Goal: Transaction & Acquisition: Book appointment/travel/reservation

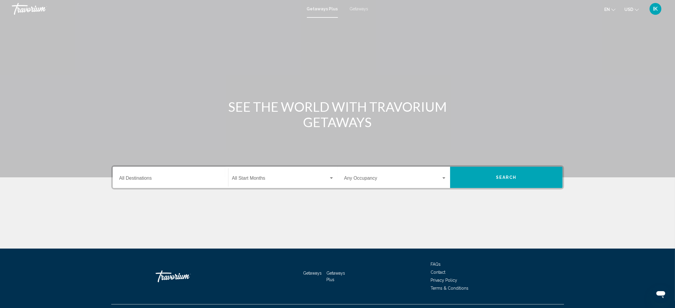
click at [151, 177] on input "Destination All Destinations" at bounding box center [170, 179] width 102 height 5
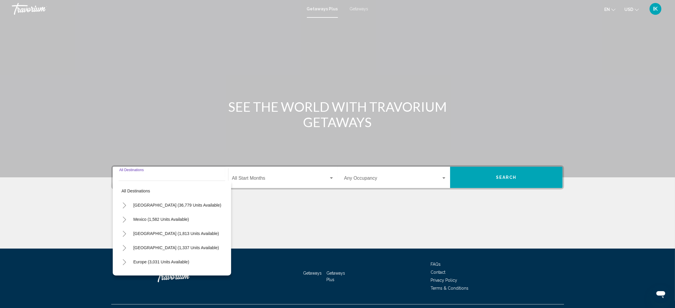
scroll to position [13, 0]
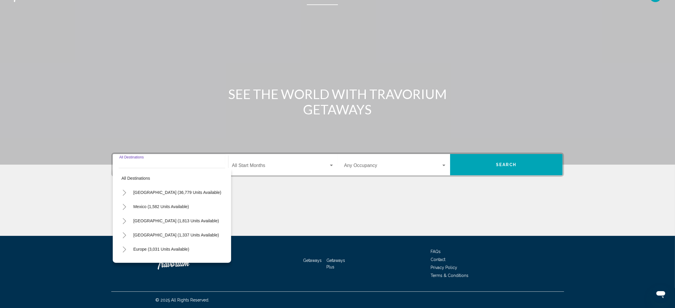
click at [125, 193] on icon "Toggle United States (36,779 units available)" at bounding box center [124, 193] width 4 height 6
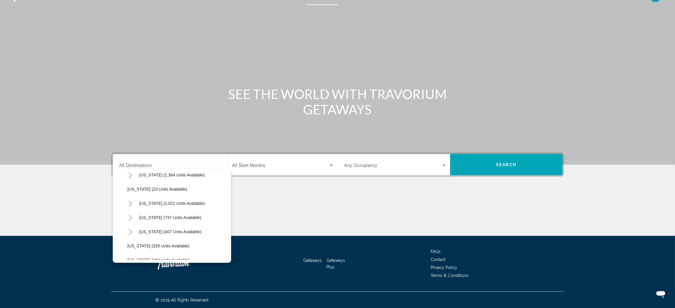
scroll to position [488, 0]
click at [129, 189] on icon "Toggle Texas (407 units available)" at bounding box center [130, 188] width 3 height 6
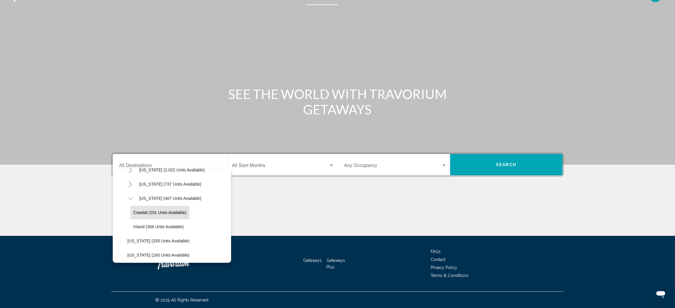
scroll to position [521, 0]
click at [135, 181] on span "Inland (306 units available)" at bounding box center [158, 182] width 50 height 5
type input "**********"
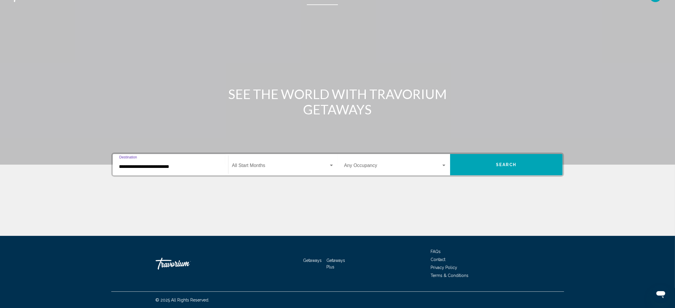
click at [177, 165] on input "**********" at bounding box center [170, 166] width 102 height 5
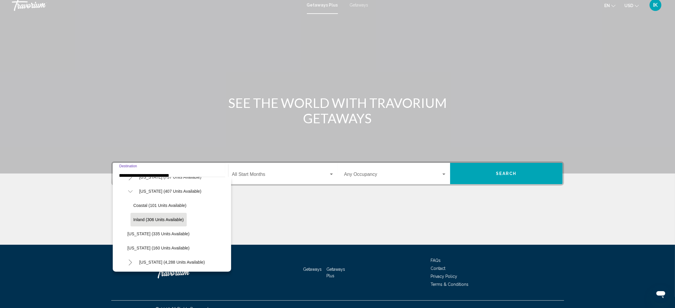
scroll to position [0, 0]
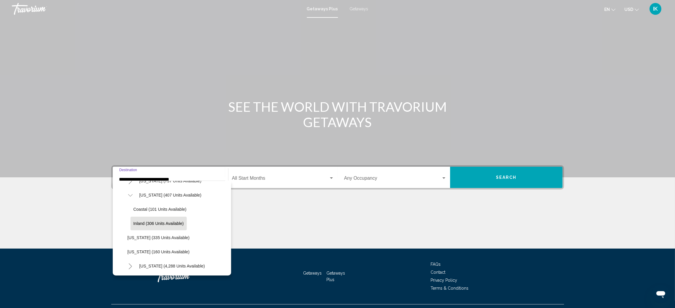
click at [129, 194] on icon "Toggle Texas (407 units available)" at bounding box center [130, 196] width 4 height 6
click at [150, 172] on div "**********" at bounding box center [170, 177] width 102 height 19
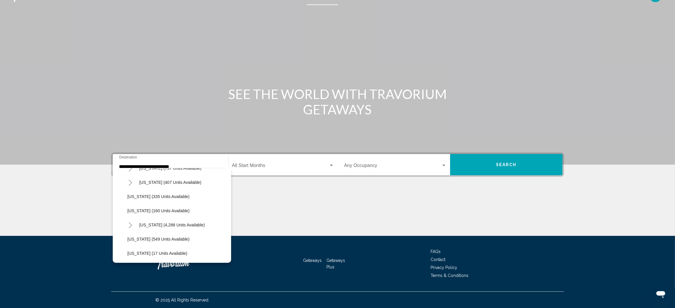
click at [200, 161] on div "**********" at bounding box center [170, 165] width 102 height 19
click at [198, 164] on input "**********" at bounding box center [170, 166] width 102 height 5
click at [271, 190] on div "**********" at bounding box center [337, 194] width 476 height 83
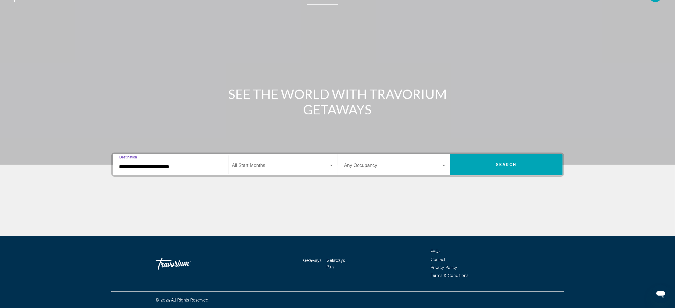
click at [201, 164] on input "**********" at bounding box center [170, 166] width 102 height 5
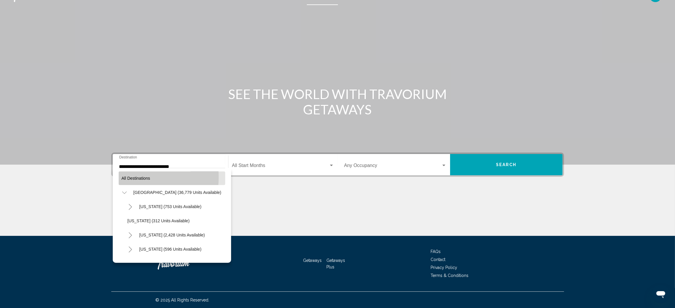
click at [129, 177] on span "All destinations" at bounding box center [136, 178] width 29 height 5
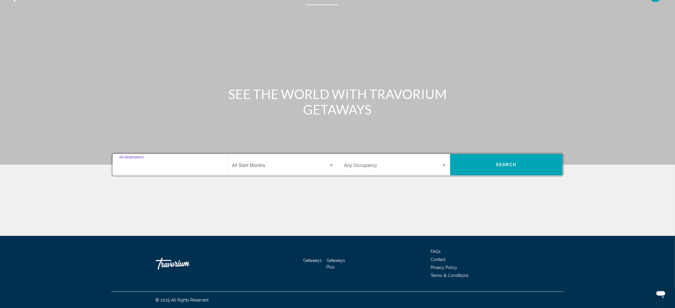
click at [139, 165] on input "Destination All Destinations" at bounding box center [170, 166] width 102 height 5
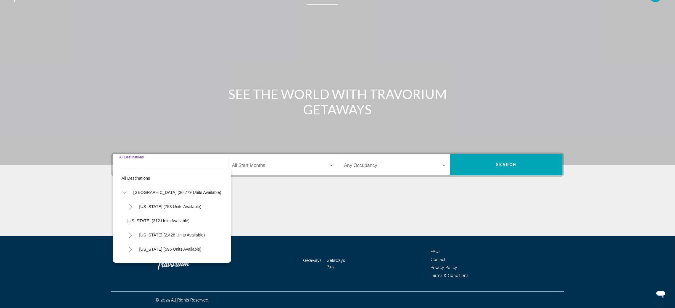
click at [120, 162] on div "Destination All Destinations" at bounding box center [170, 165] width 102 height 19
click at [167, 160] on div "Destination All Destinations" at bounding box center [170, 165] width 102 height 19
click at [126, 192] on icon "Toggle United States (36,779 units available)" at bounding box center [124, 193] width 4 height 6
click at [123, 193] on icon "Toggle United States (36,779 units available)" at bounding box center [124, 193] width 4 height 6
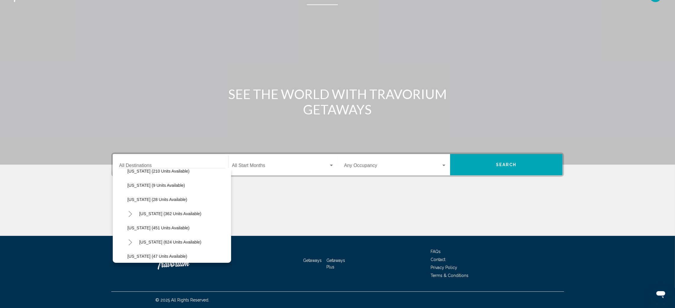
scroll to position [221, 0]
click at [130, 198] on icon "Toggle Massachusetts (624 units available)" at bounding box center [130, 198] width 4 height 6
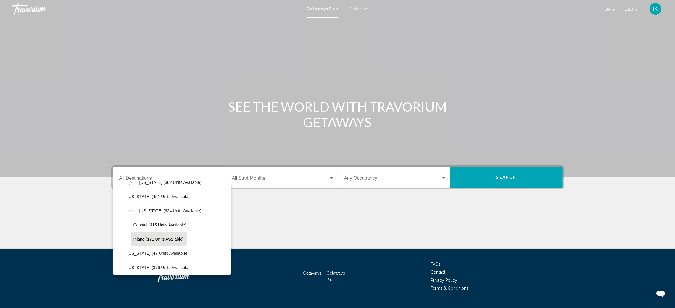
click at [135, 239] on span "Inland (171 units available)" at bounding box center [158, 239] width 50 height 5
type input "**********"
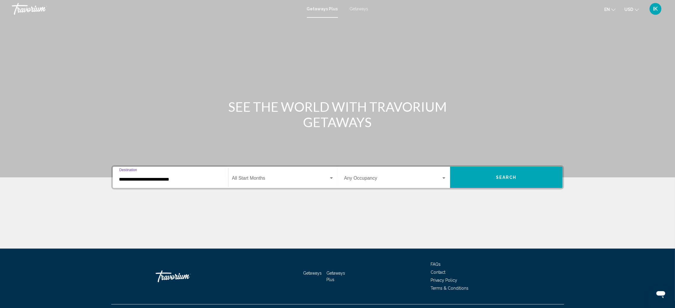
scroll to position [13, 0]
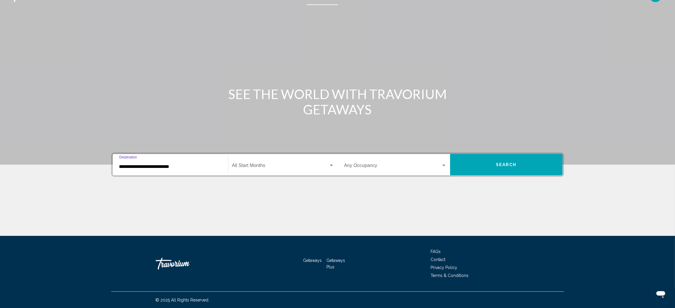
click at [331, 166] on div "Search widget" at bounding box center [331, 165] width 5 height 5
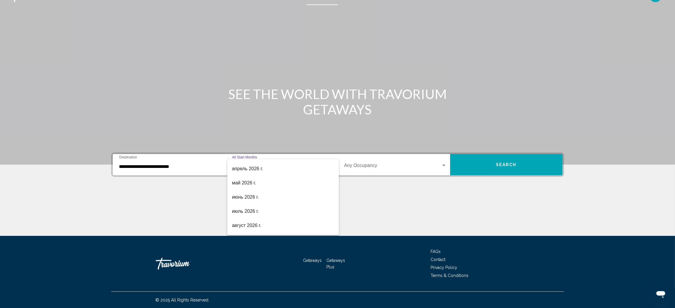
scroll to position [123, 0]
click at [293, 199] on span "июль 2026 г." at bounding box center [283, 200] width 102 height 14
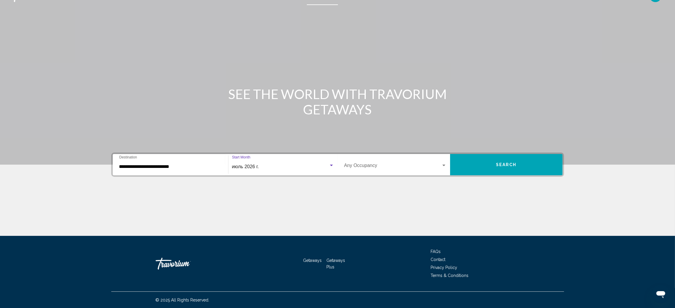
click at [488, 170] on button "Search" at bounding box center [506, 164] width 112 height 21
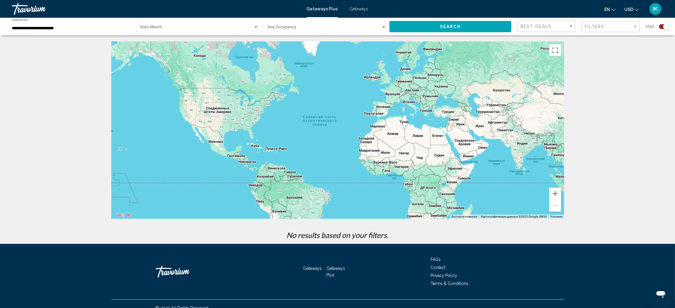
click at [227, 144] on div "Main content" at bounding box center [337, 129] width 452 height 177
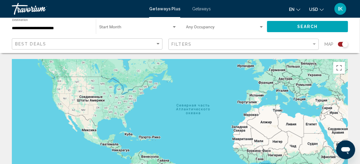
drag, startPoint x: 109, startPoint y: 125, endPoint x: 141, endPoint y: 95, distance: 43.9
click at [141, 95] on div "Main content" at bounding box center [180, 147] width 336 height 177
click at [113, 27] on span "Search widget" at bounding box center [135, 28] width 72 height 5
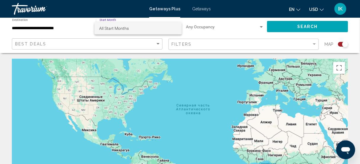
click at [129, 31] on span "All Start Months" at bounding box center [138, 28] width 78 height 12
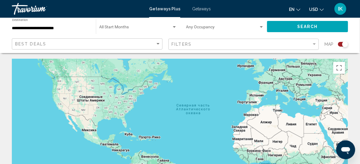
click at [52, 31] on div "**********" at bounding box center [51, 27] width 78 height 16
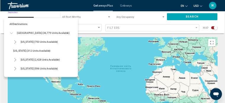
scroll to position [212, 0]
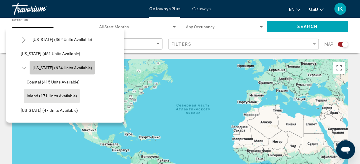
click at [51, 71] on button "[US_STATE] (624 units available)" at bounding box center [62, 68] width 65 height 14
type input "**********"
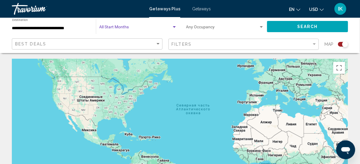
click at [144, 28] on span "Search widget" at bounding box center [135, 28] width 72 height 5
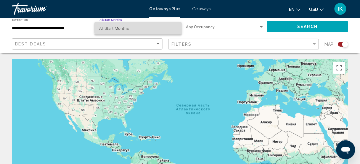
click at [144, 28] on span "All Start Months" at bounding box center [138, 28] width 78 height 12
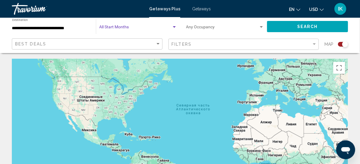
click at [301, 28] on span "Search" at bounding box center [307, 27] width 21 height 5
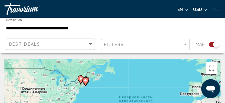
drag, startPoint x: 105, startPoint y: 67, endPoint x: 115, endPoint y: 88, distance: 23.5
click at [86, 82] on icon "Main content" at bounding box center [85, 81] width 5 height 8
type input "**********"
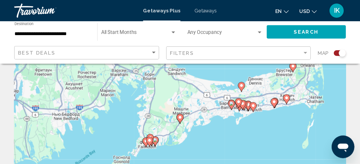
scroll to position [44, 0]
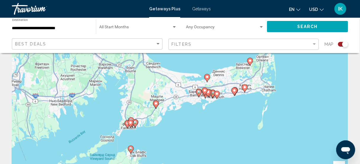
drag, startPoint x: 163, startPoint y: 79, endPoint x: 235, endPoint y: 132, distance: 90.3
click at [235, 132] on div "Чтобы активировать перетаскивание с помощью клавиатуры, нажмите Alt + Ввод. Пос…" at bounding box center [180, 103] width 336 height 177
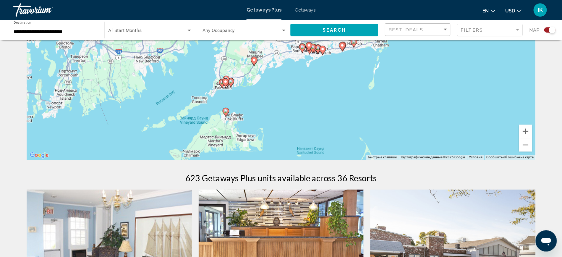
scroll to position [77, 0]
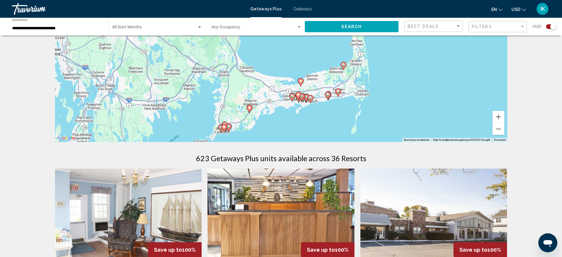
drag, startPoint x: 334, startPoint y: 112, endPoint x: 326, endPoint y: 167, distance: 55.5
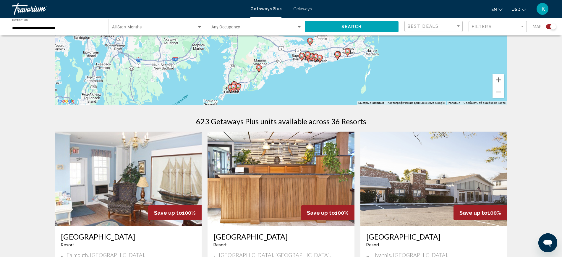
drag, startPoint x: 343, startPoint y: 80, endPoint x: 352, endPoint y: 78, distance: 9.1
click at [352, 78] on div "Чтобы активировать перетаскивание с помощью клавиатуры, нажмите Alt + Ввод. Пос…" at bounding box center [281, 16] width 452 height 177
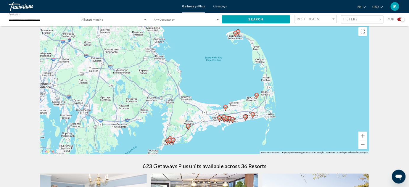
scroll to position [0, 0]
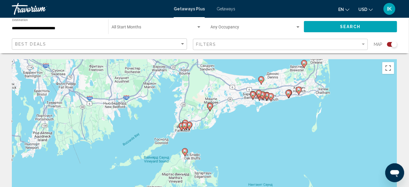
drag, startPoint x: 248, startPoint y: 156, endPoint x: 276, endPoint y: 62, distance: 97.6
click at [276, 62] on div "Чтобы активировать перетаскивание с помощью клавиатуры, нажмите Alt + Ввод. Пос…" at bounding box center [204, 147] width 385 height 177
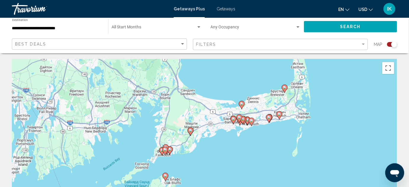
drag, startPoint x: 266, startPoint y: 106, endPoint x: 247, endPoint y: 131, distance: 30.6
click at [247, 131] on div "Чтобы активировать перетаскивание с помощью клавиатуры, нажмите Alt + Ввод. Пос…" at bounding box center [204, 147] width 385 height 177
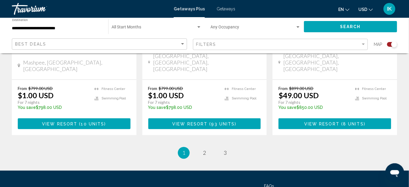
scroll to position [995, 0]
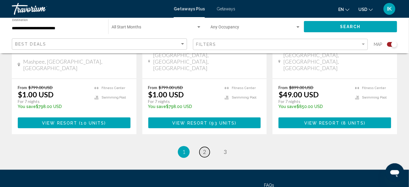
click at [201, 147] on link "page 2" at bounding box center [204, 152] width 10 height 10
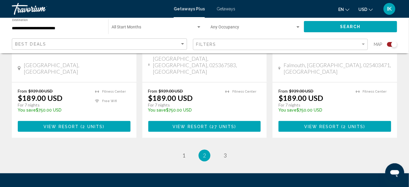
scroll to position [995, 0]
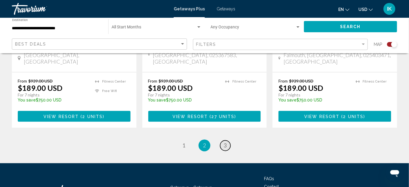
click at [224, 142] on span "3" at bounding box center [225, 145] width 3 height 7
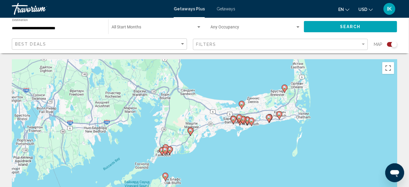
click at [229, 9] on span "Getaways" at bounding box center [225, 9] width 19 height 5
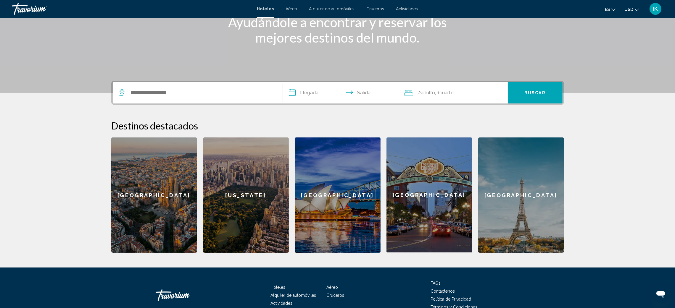
scroll to position [89, 0]
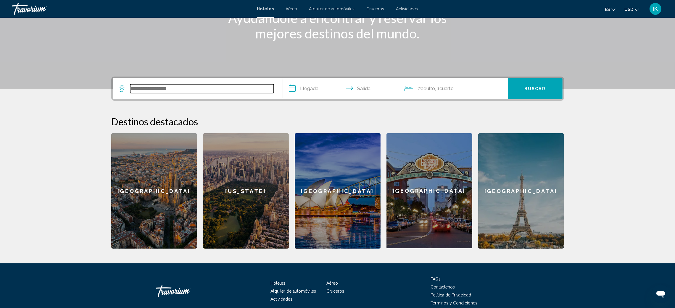
click at [161, 92] on input "Search widget" at bounding box center [201, 88] width 143 height 9
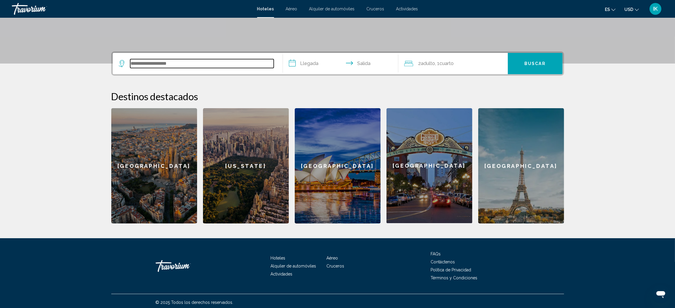
scroll to position [116, 0]
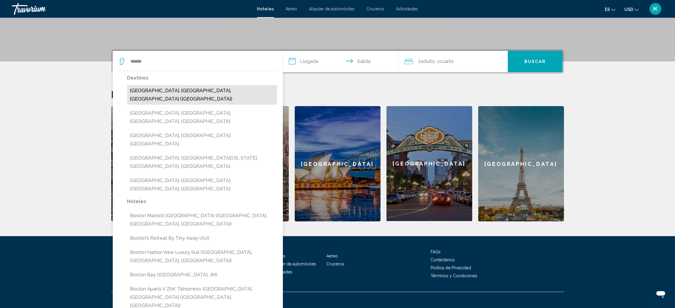
click at [210, 89] on button "Boston, MA, United States (BOS)" at bounding box center [202, 95] width 150 height 20
type input "**********"
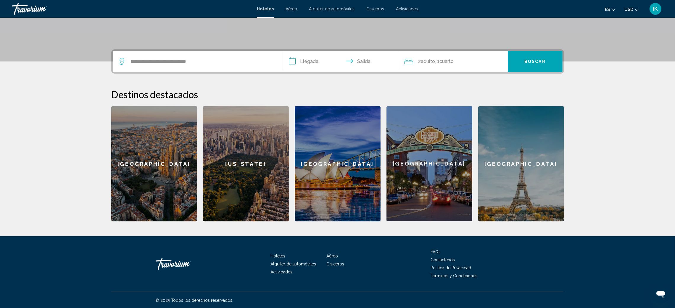
click at [305, 60] on input "**********" at bounding box center [342, 62] width 118 height 23
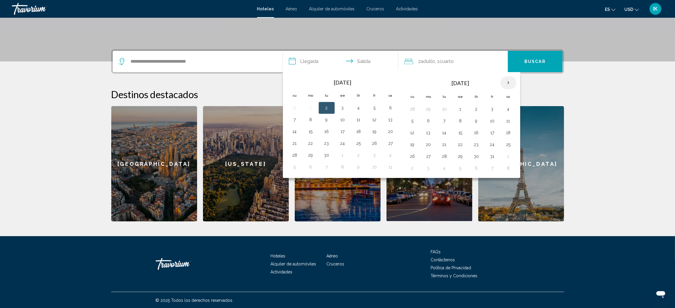
click at [511, 83] on th "Next month" at bounding box center [508, 82] width 16 height 13
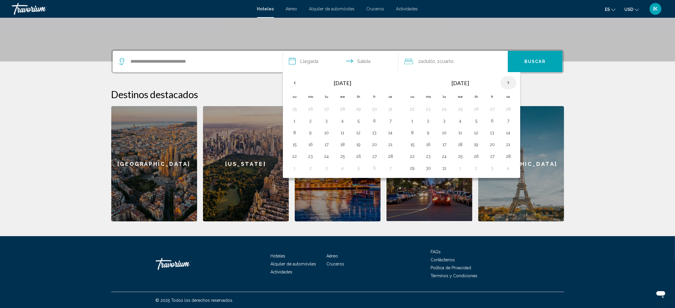
click at [511, 83] on th "Next month" at bounding box center [508, 82] width 16 height 13
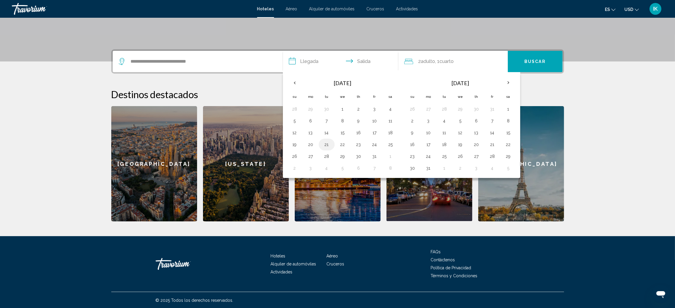
click at [321, 144] on td "21" at bounding box center [326, 145] width 16 height 12
click at [326, 143] on button "21" at bounding box center [326, 144] width 9 height 8
click at [390, 145] on button "25" at bounding box center [390, 144] width 9 height 8
type input "**********"
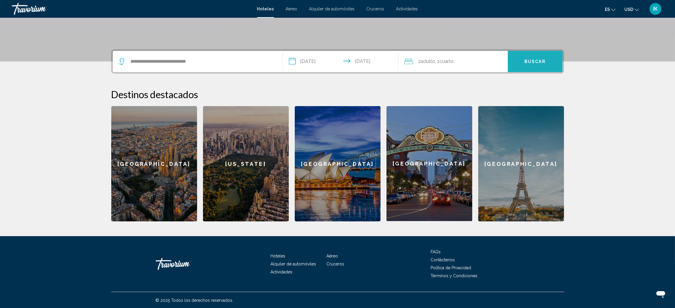
click at [526, 59] on span "Buscar" at bounding box center [534, 61] width 21 height 5
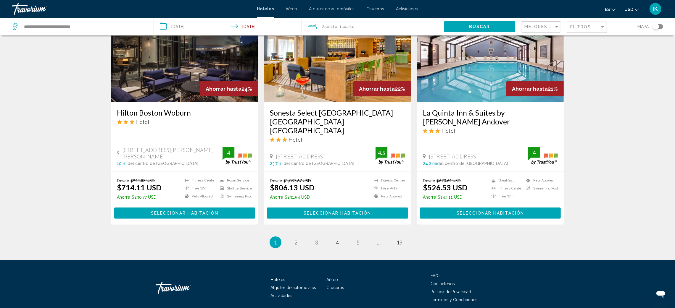
scroll to position [714, 0]
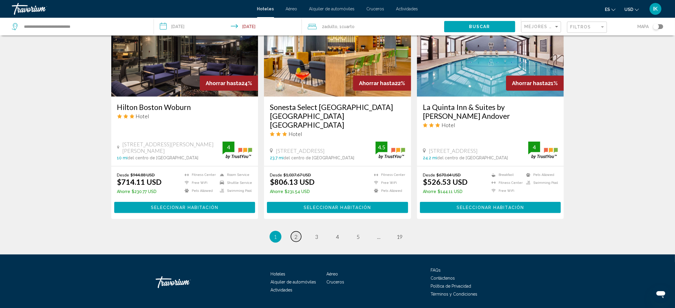
click at [295, 234] on span "2" at bounding box center [296, 237] width 3 height 7
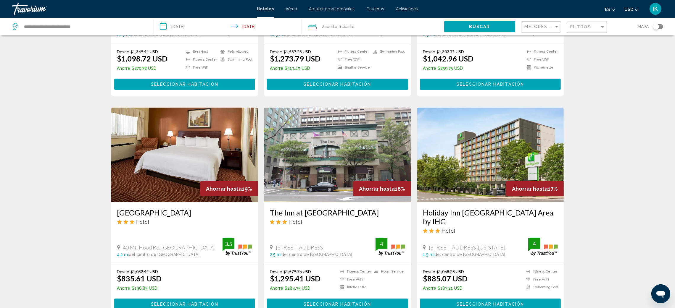
scroll to position [221, 0]
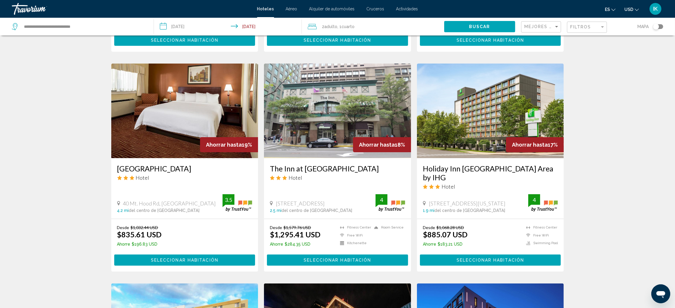
click at [504, 258] on span "Seleccionar habitación" at bounding box center [489, 260] width 67 height 5
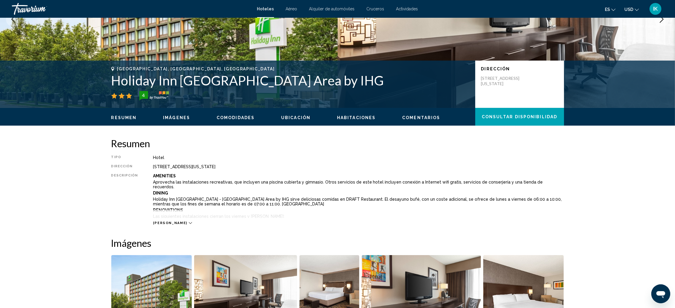
scroll to position [89, 0]
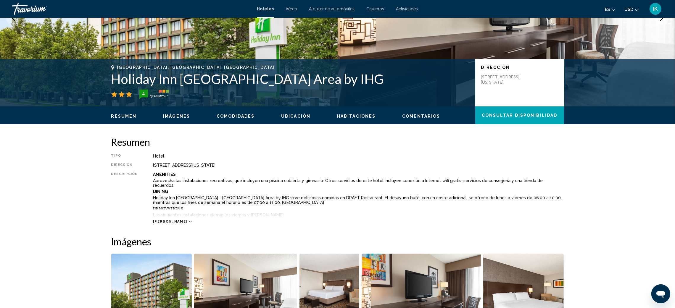
click at [189, 222] on icon "Main content" at bounding box center [190, 221] width 3 height 3
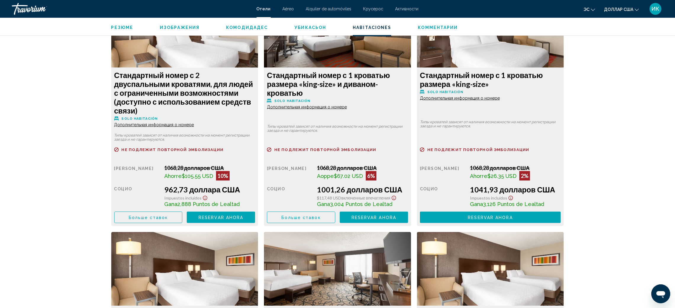
scroll to position [976, 0]
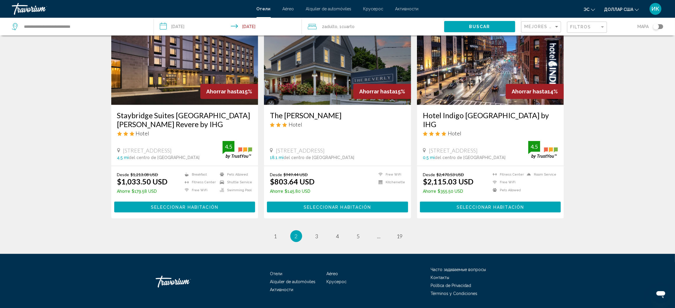
scroll to position [715, 0]
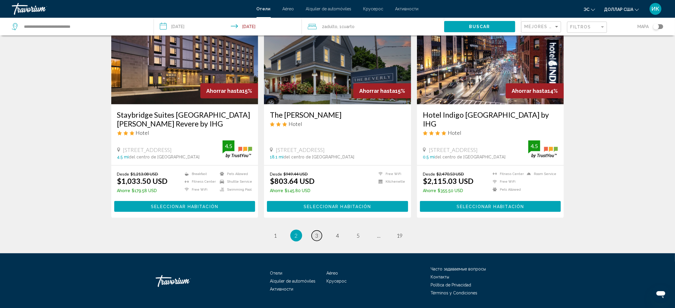
click at [315, 232] on span "3" at bounding box center [316, 235] width 3 height 7
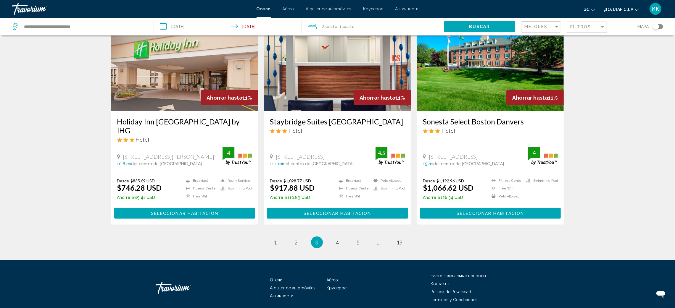
scroll to position [710, 0]
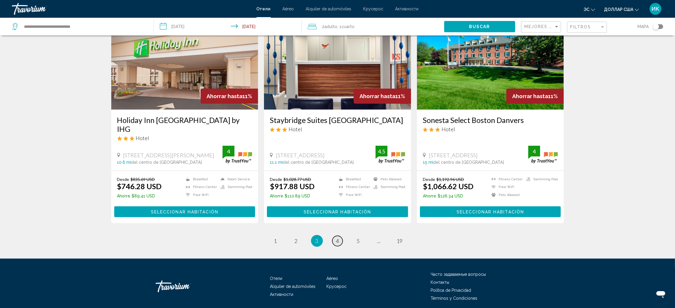
click at [339, 236] on link "page 4" at bounding box center [337, 241] width 10 height 10
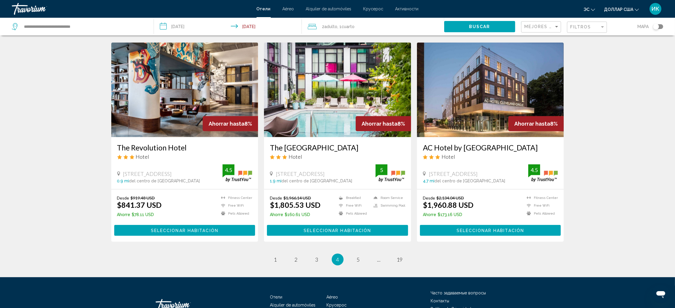
scroll to position [714, 0]
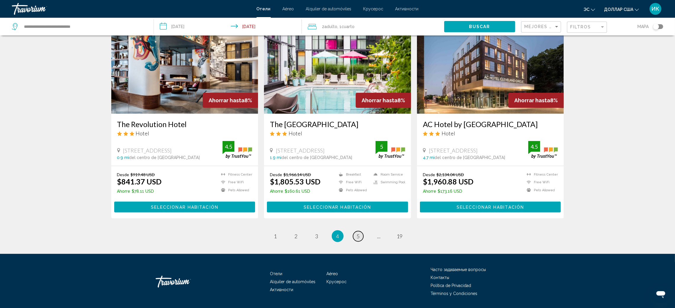
click at [355, 231] on link "page 5" at bounding box center [358, 236] width 10 height 10
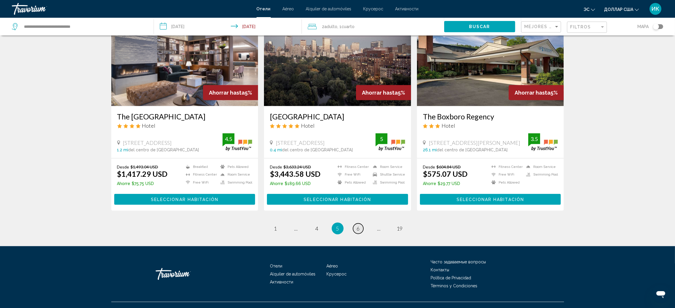
scroll to position [714, 0]
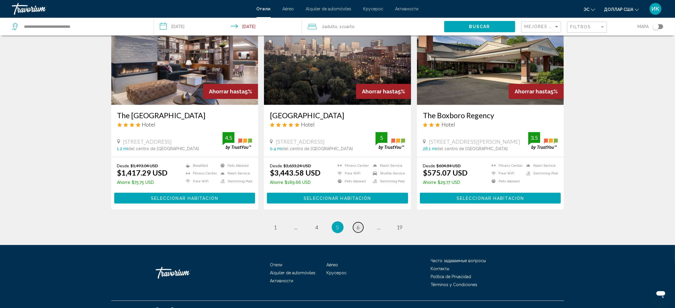
click at [360, 222] on link "page 6" at bounding box center [358, 227] width 10 height 10
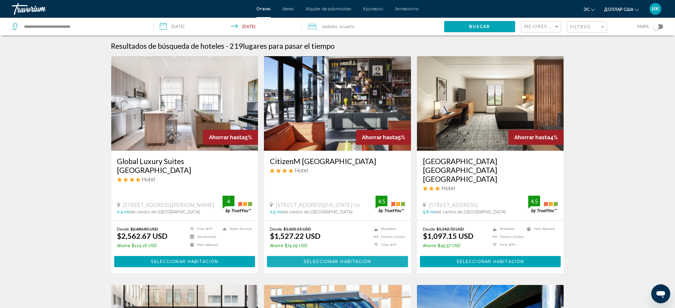
click at [344, 260] on span "Seleccionar habitación" at bounding box center [336, 262] width 67 height 5
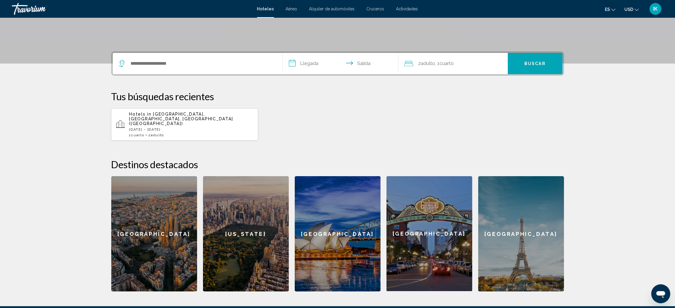
scroll to position [86, 0]
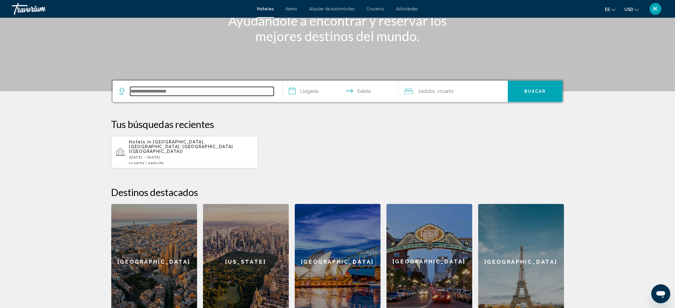
click at [147, 92] on input "Search widget" at bounding box center [201, 91] width 143 height 9
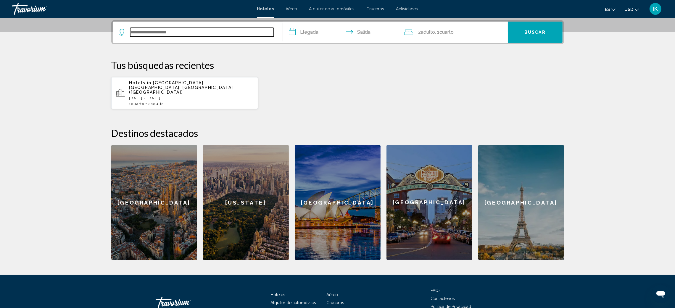
scroll to position [146, 0]
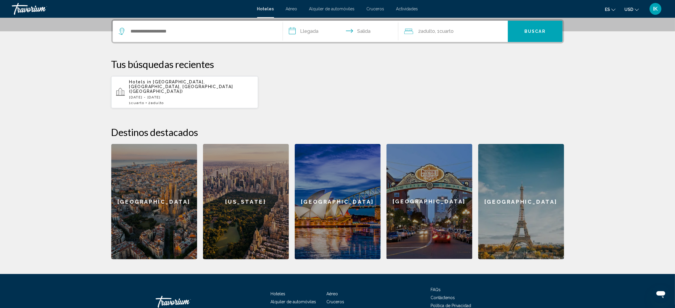
click at [150, 90] on div "Hotels in Boston, MA, United States (BOS) Tue, 21 Jul - Sat, 25 Jul 1 Cuarto ha…" at bounding box center [191, 92] width 124 height 25
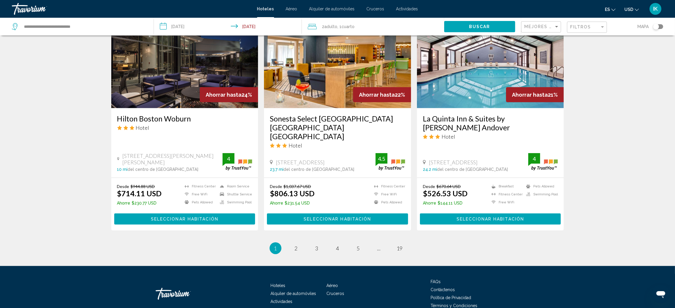
scroll to position [714, 0]
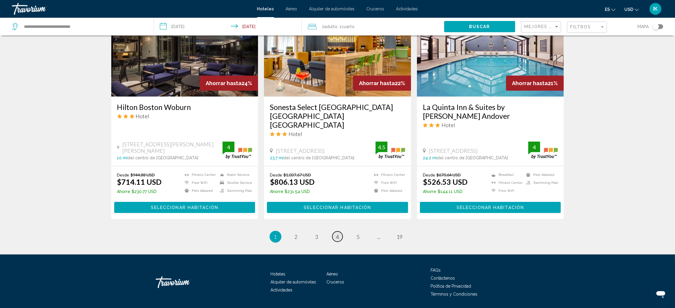
click at [337, 234] on span "4" at bounding box center [337, 237] width 3 height 7
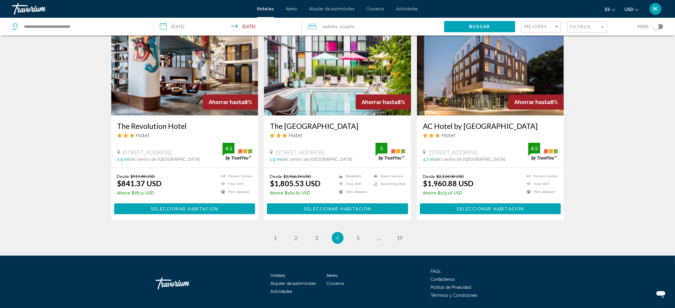
scroll to position [714, 0]
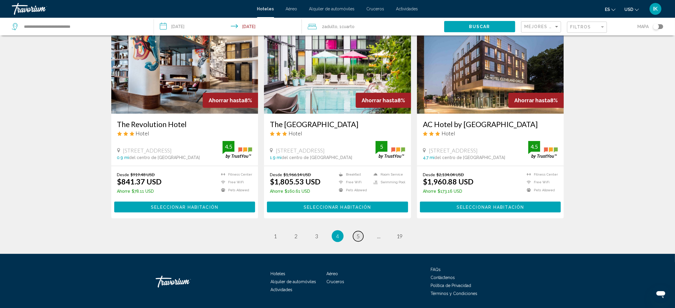
click at [357, 233] on span "5" at bounding box center [358, 236] width 3 height 7
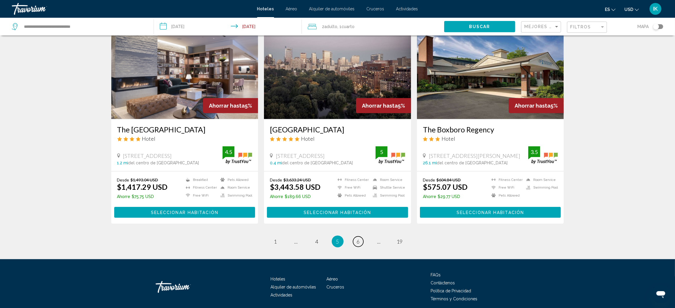
scroll to position [714, 0]
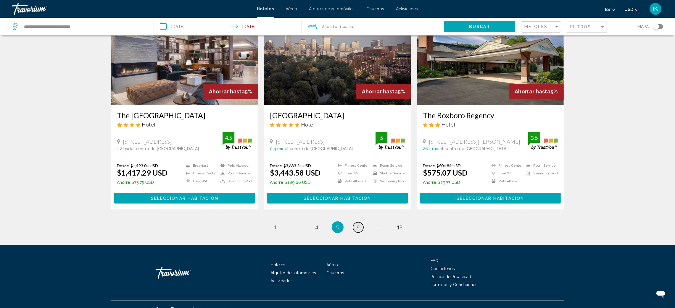
click at [355, 222] on link "page 6" at bounding box center [358, 227] width 10 height 10
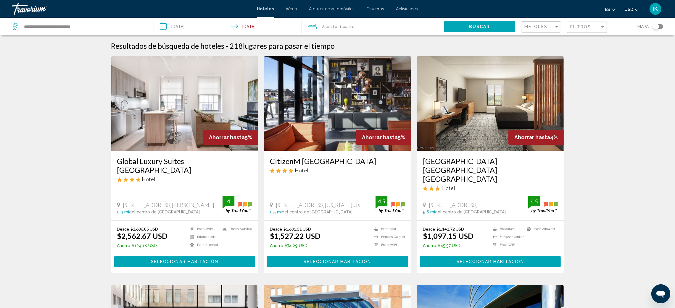
click at [327, 111] on img "Main content" at bounding box center [337, 103] width 147 height 95
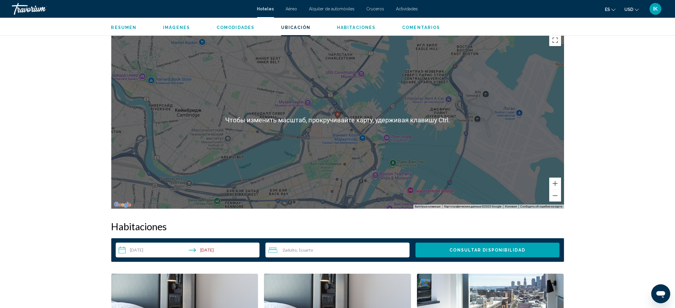
scroll to position [576, 0]
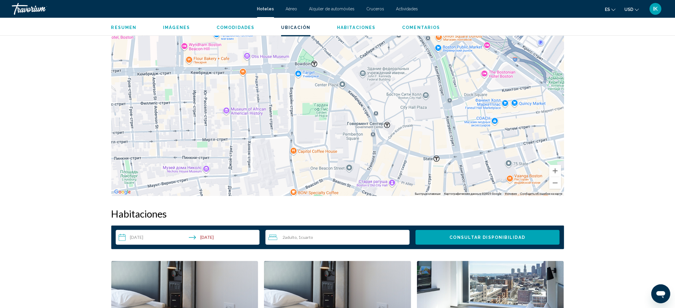
drag, startPoint x: 345, startPoint y: 96, endPoint x: 373, endPoint y: 286, distance: 191.9
click at [373, 286] on div "Resumen Tipo Hotel Dirección 70 Causeway Street Boston Massachusetts 02114 Us, …" at bounding box center [337, 305] width 458 height 1312
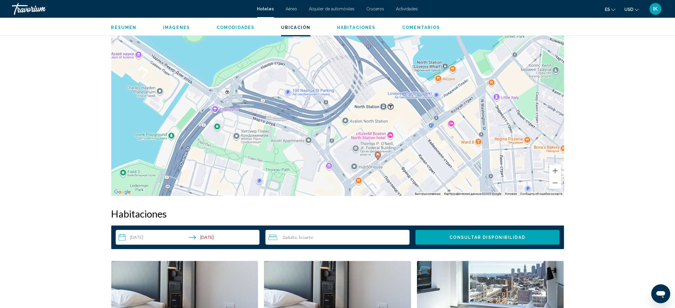
drag, startPoint x: 348, startPoint y: 133, endPoint x: 389, endPoint y: 190, distance: 70.7
click at [389, 190] on div "Чтобы активировать перетаскивание с помощью клавиатуры, нажмите Alt + Ввод. Пос…" at bounding box center [337, 107] width 452 height 177
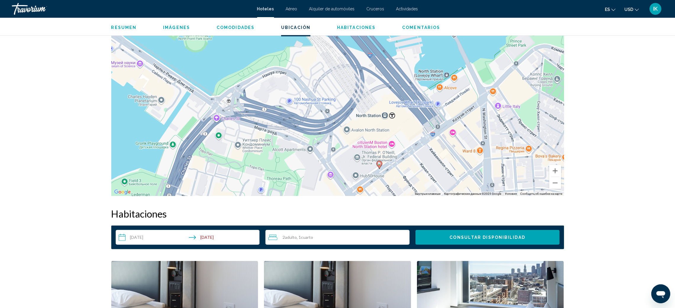
drag, startPoint x: 393, startPoint y: 142, endPoint x: 395, endPoint y: 152, distance: 10.6
click at [395, 152] on div "Чтобы активировать перетаскивание с помощью клавиатуры, нажмите Alt + Ввод. Пос…" at bounding box center [337, 107] width 452 height 177
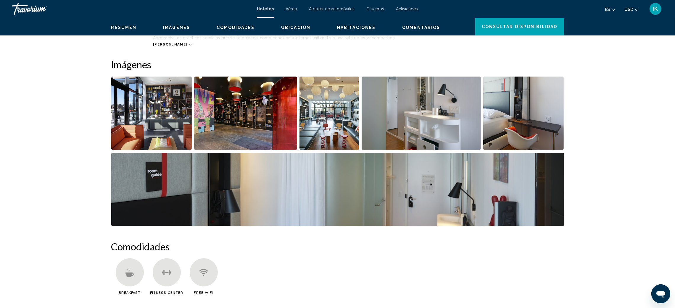
scroll to position [0, 0]
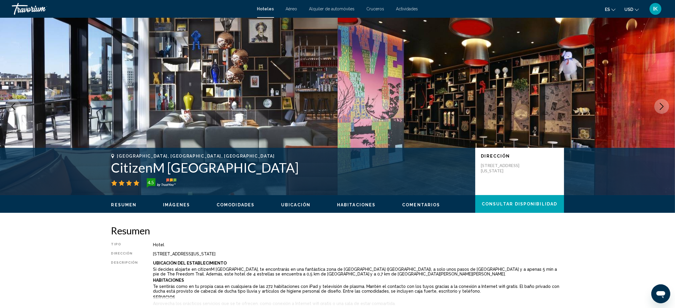
drag, startPoint x: 328, startPoint y: 171, endPoint x: 109, endPoint y: 169, distance: 219.1
click at [109, 169] on div "Boston, MA, United States CitizenM Boston North Station Hotel 4.5 Dirección 70 …" at bounding box center [337, 171] width 476 height 35
copy h1 "CitizenM Boston North Station Hotel"
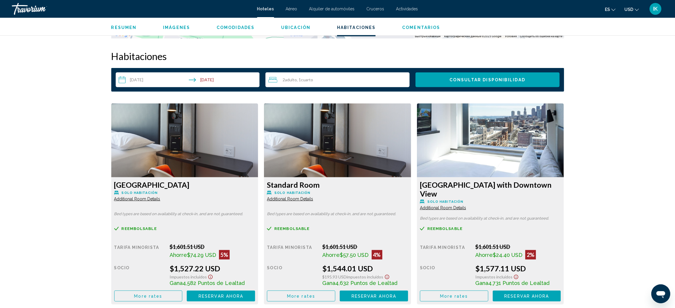
scroll to position [754, 0]
